Goal: Task Accomplishment & Management: Manage account settings

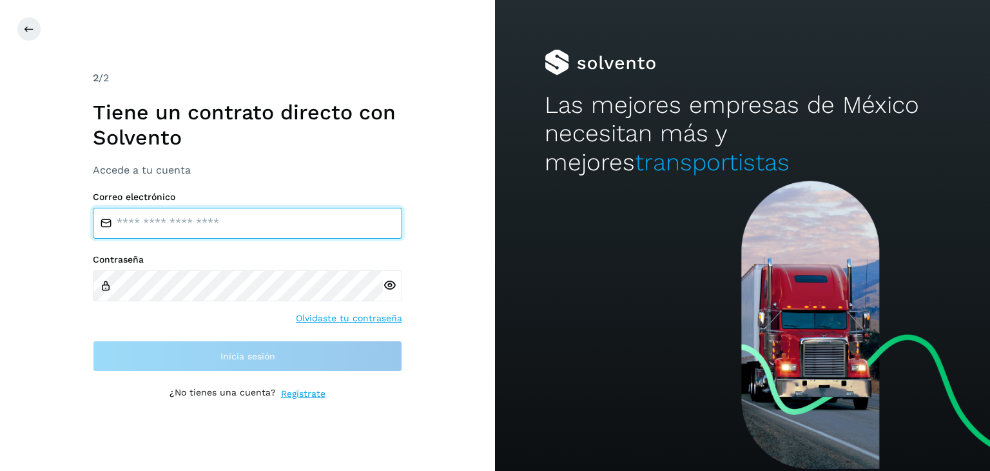
click at [162, 228] on input "email" at bounding box center [247, 223] width 309 height 31
type input "**********"
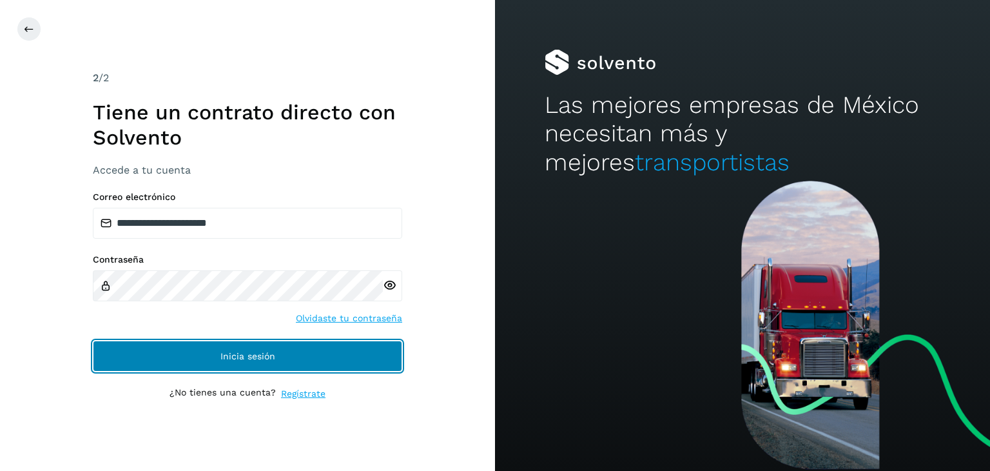
click at [233, 351] on span "Inicia sesión" at bounding box center [247, 355] width 55 height 9
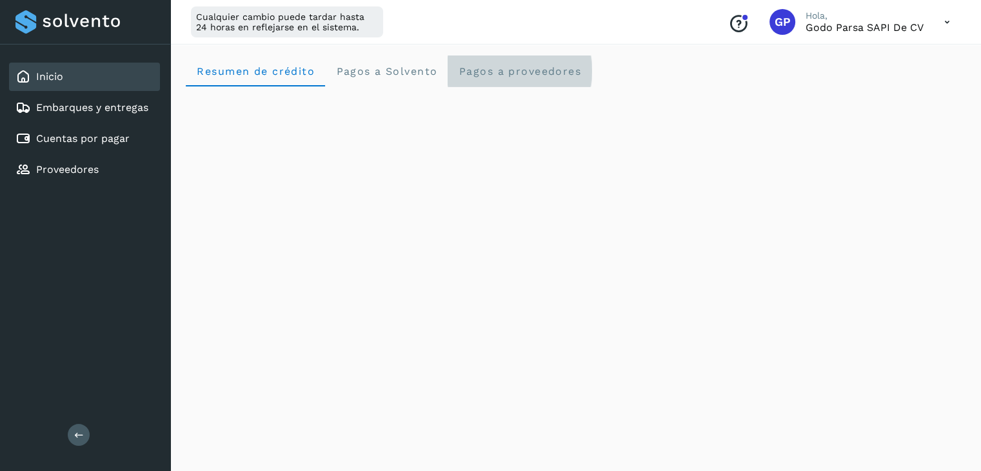
click at [480, 74] on span "Pagos a proveedores" at bounding box center [519, 71] width 123 height 12
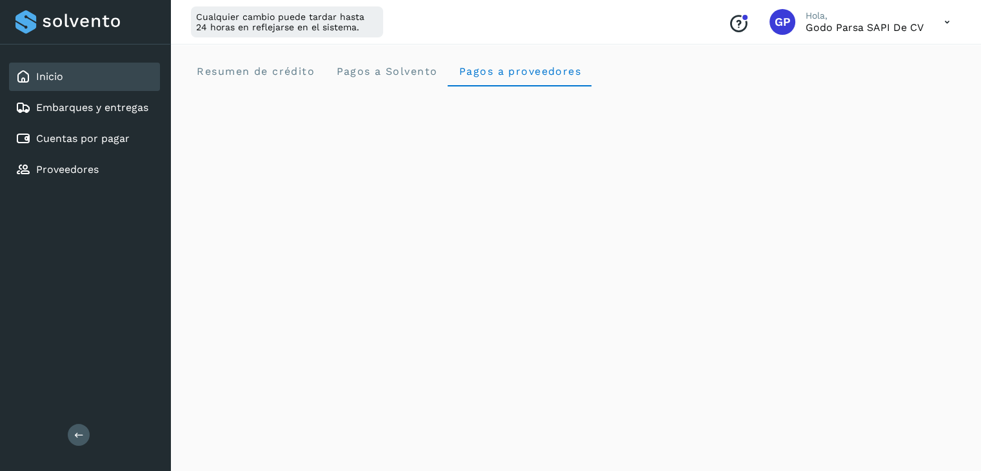
click at [945, 21] on icon at bounding box center [946, 22] width 26 height 26
click at [945, 21] on div at bounding box center [490, 235] width 981 height 471
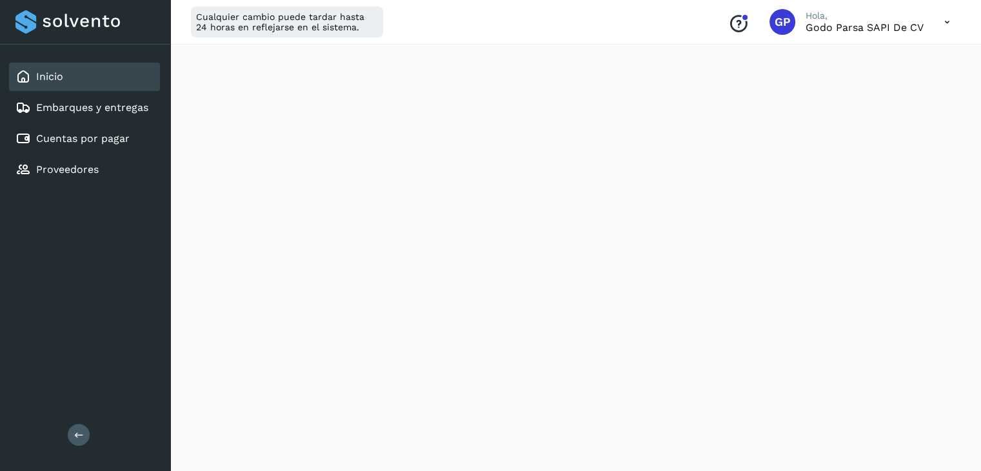
scroll to position [580, 0]
